Goal: Navigation & Orientation: Find specific page/section

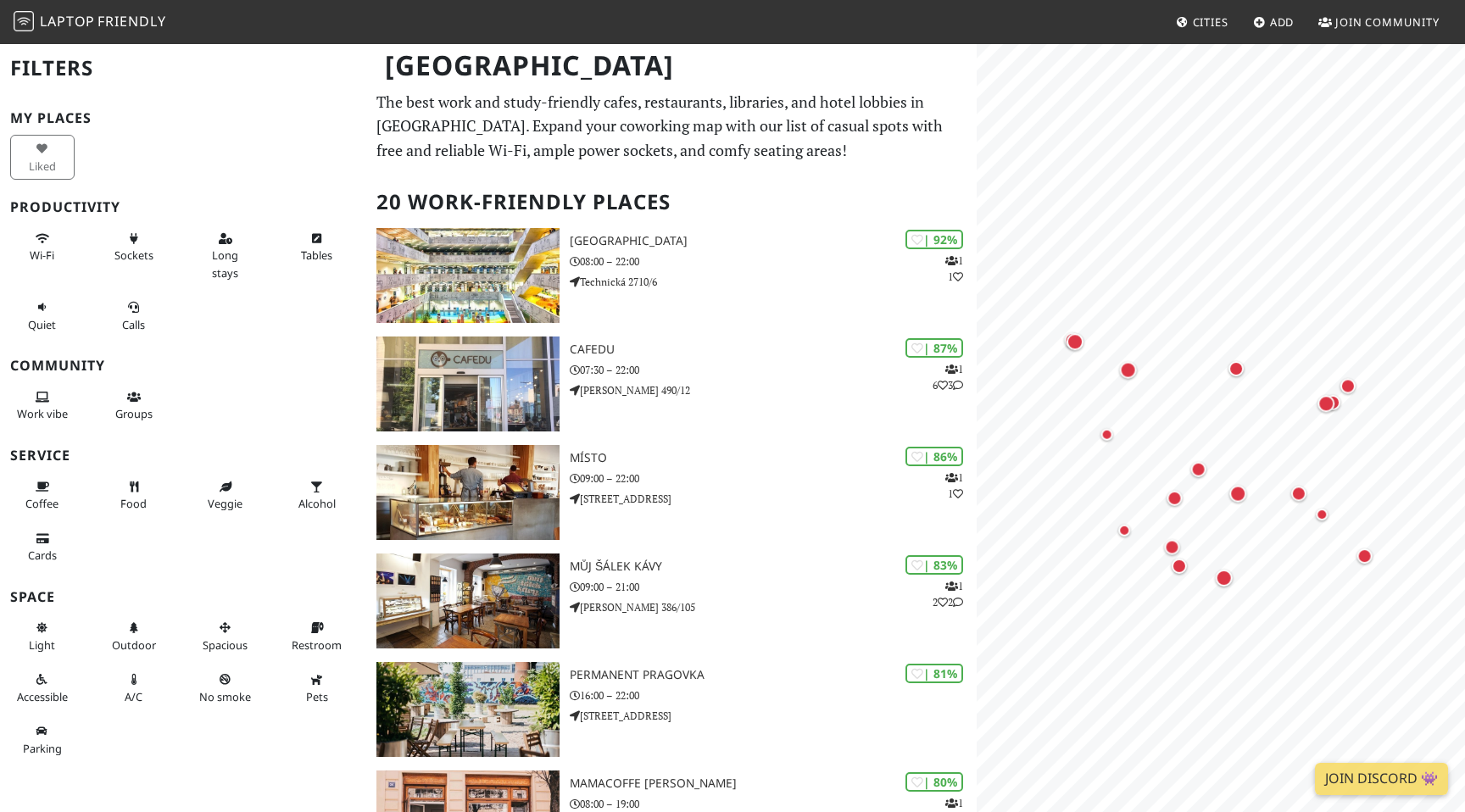
scroll to position [11, 0]
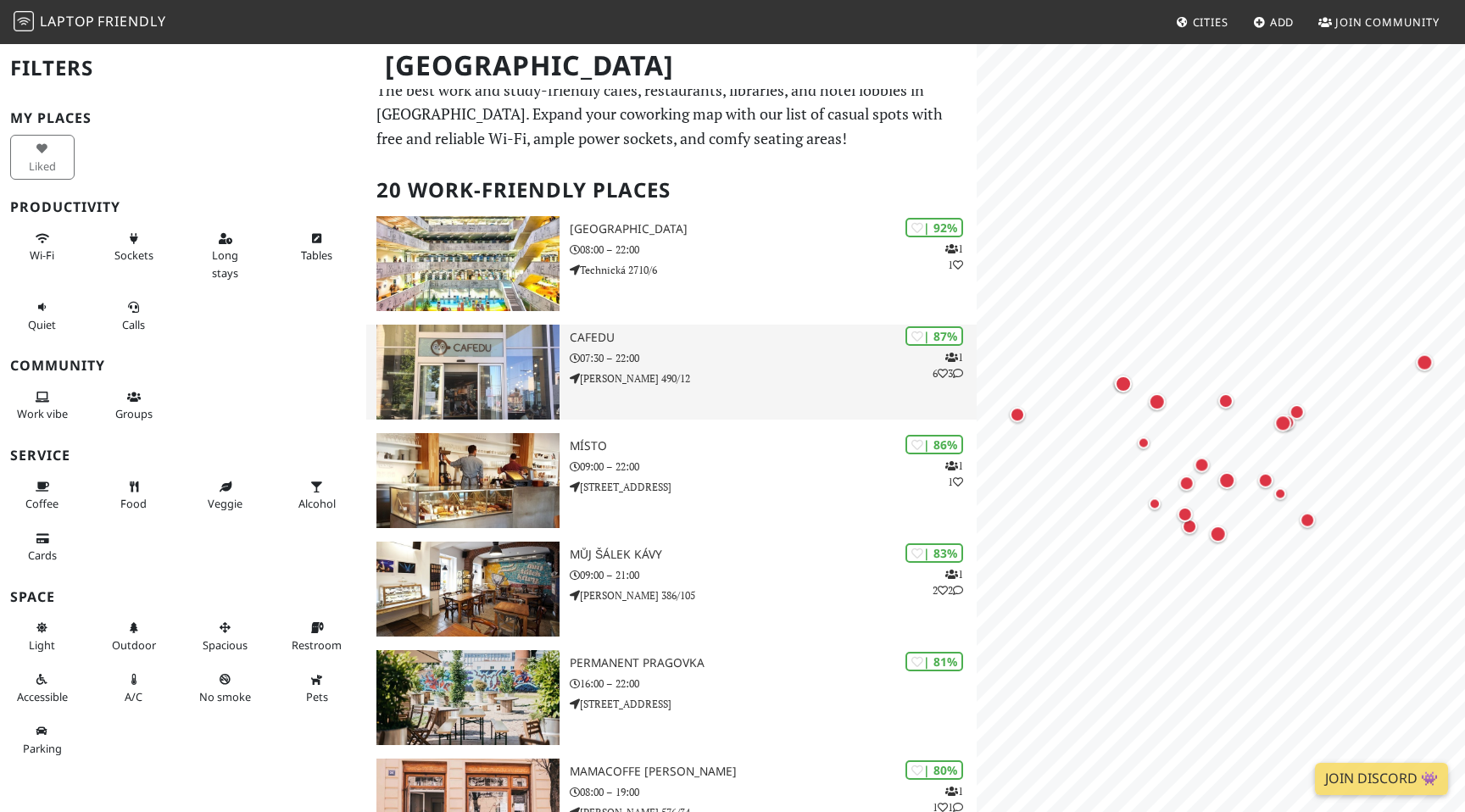
click at [476, 394] on img at bounding box center [468, 372] width 183 height 95
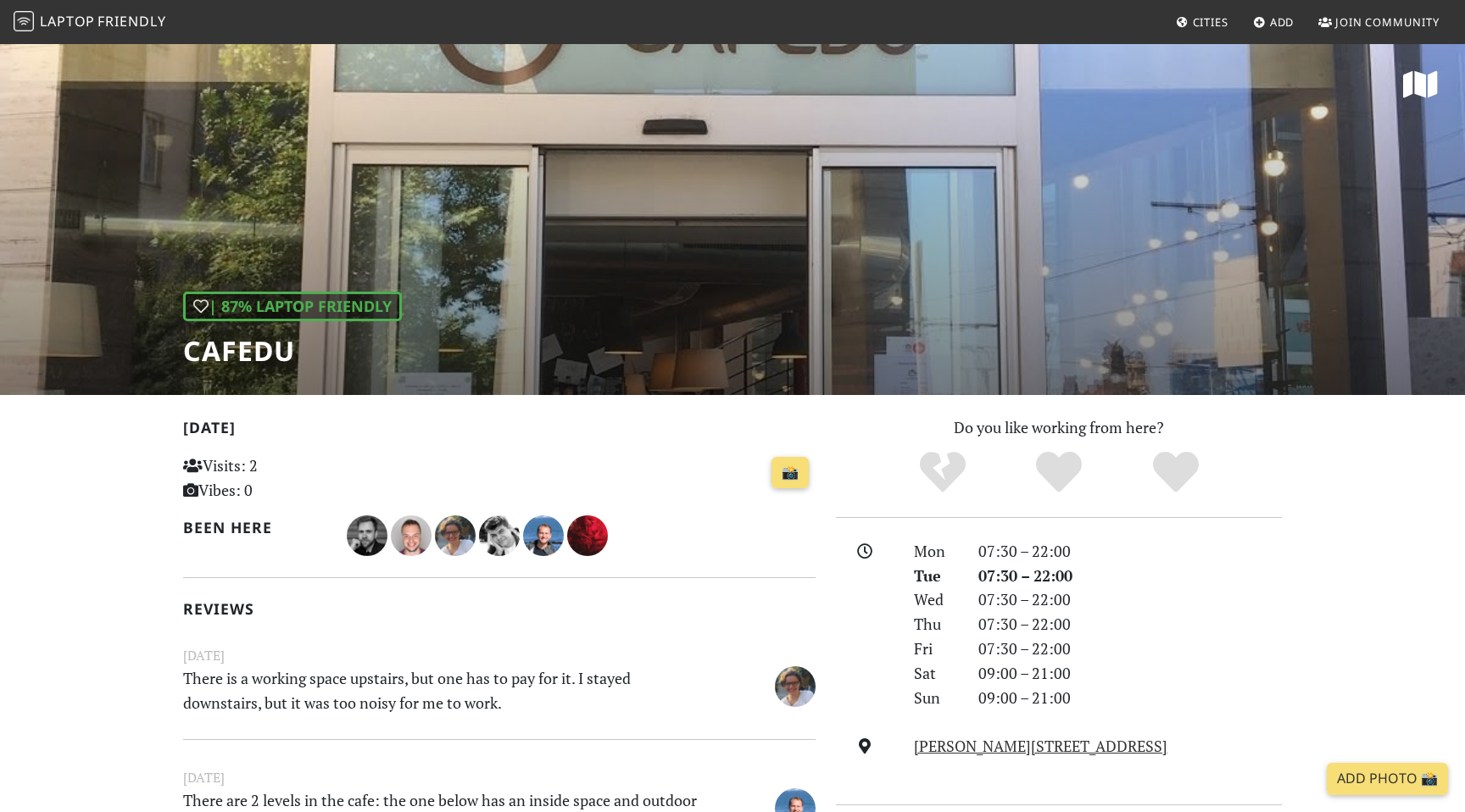
click at [701, 211] on div "| 87% Laptop Friendly Cafedu" at bounding box center [732, 218] width 1465 height 353
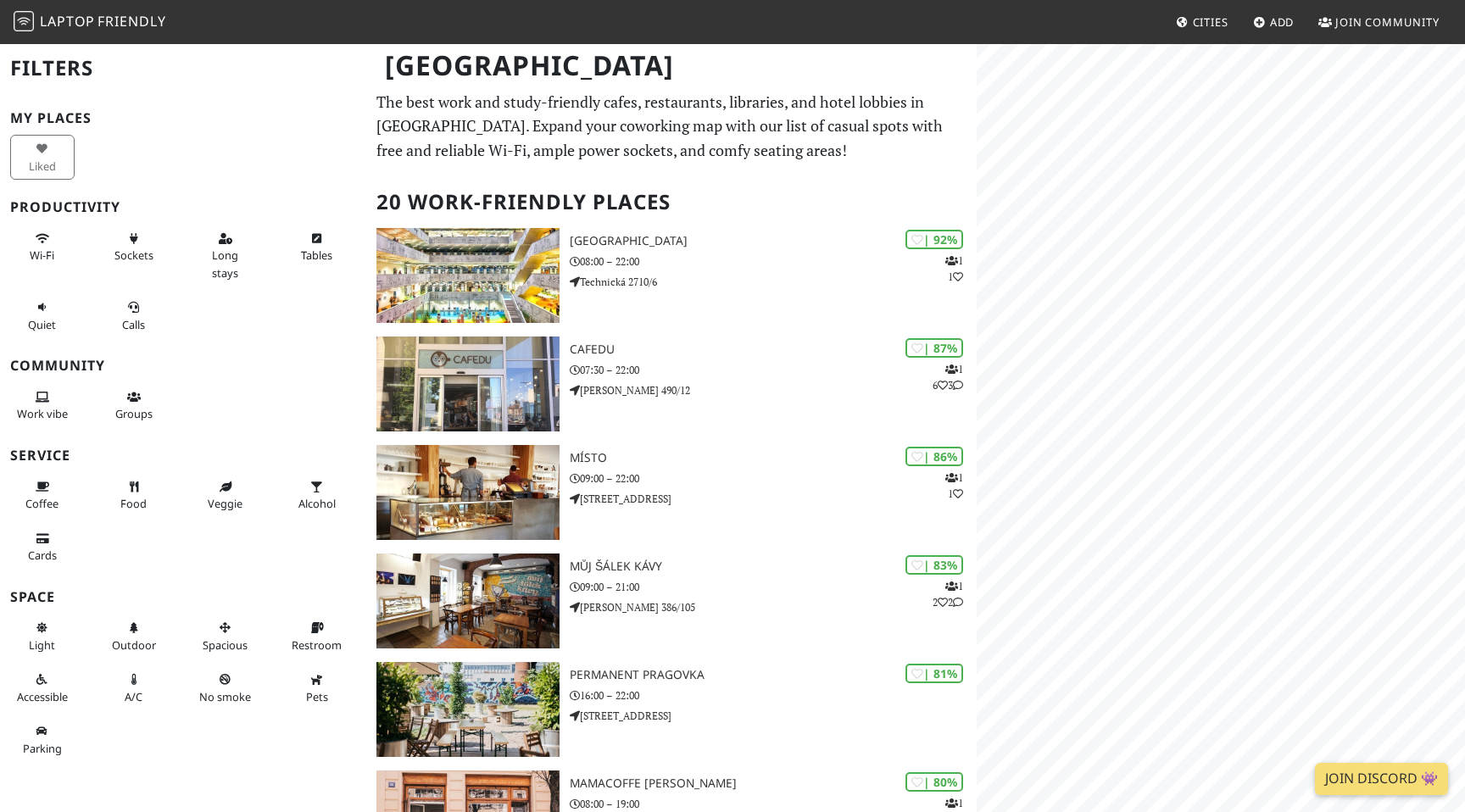
scroll to position [11, 0]
